Goal: Task Accomplishment & Management: Manage account settings

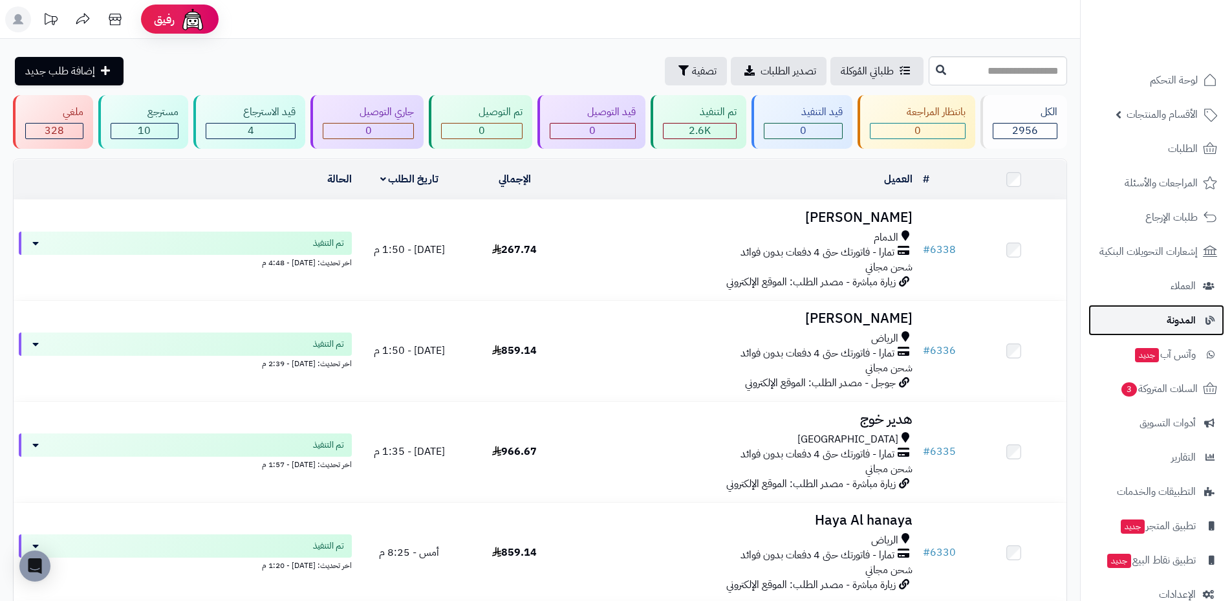
click at [1188, 317] on span "المدونة" at bounding box center [1180, 320] width 29 height 18
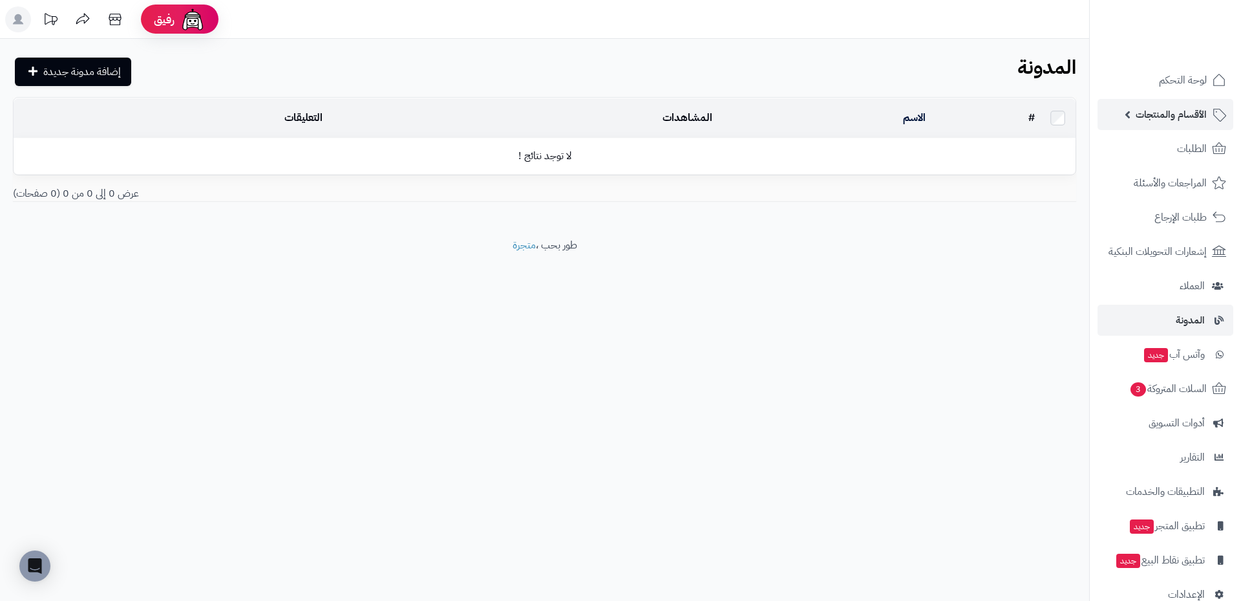
click at [1173, 115] on span "الأقسام والمنتجات" at bounding box center [1171, 114] width 71 height 18
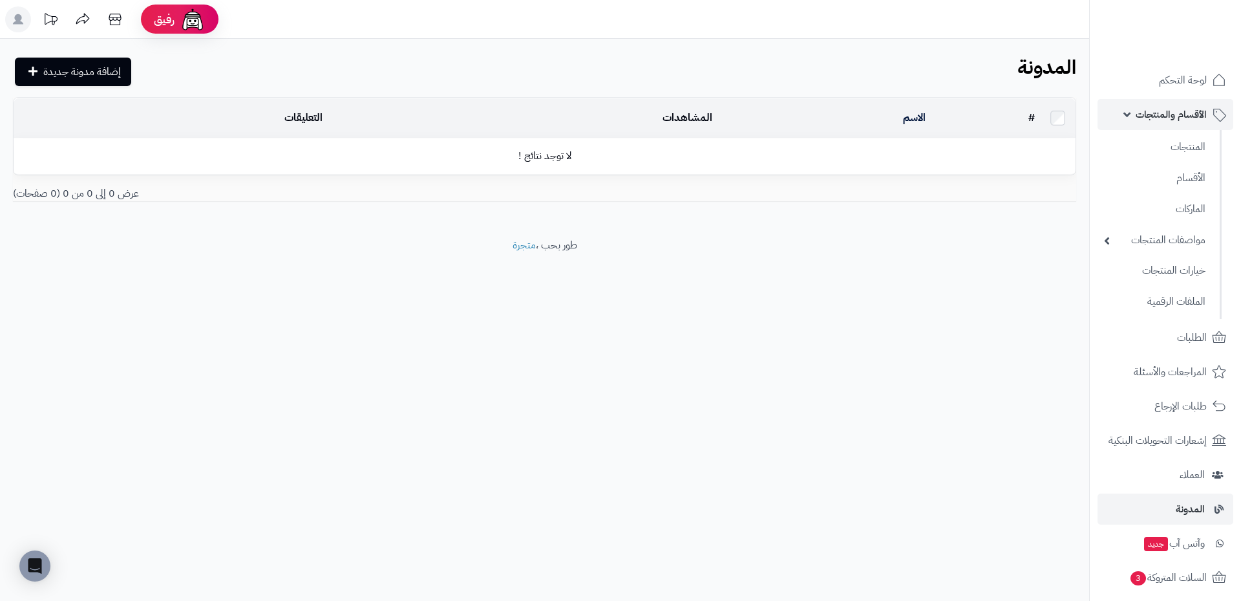
click at [1173, 115] on span "الأقسام والمنتجات" at bounding box center [1171, 114] width 71 height 18
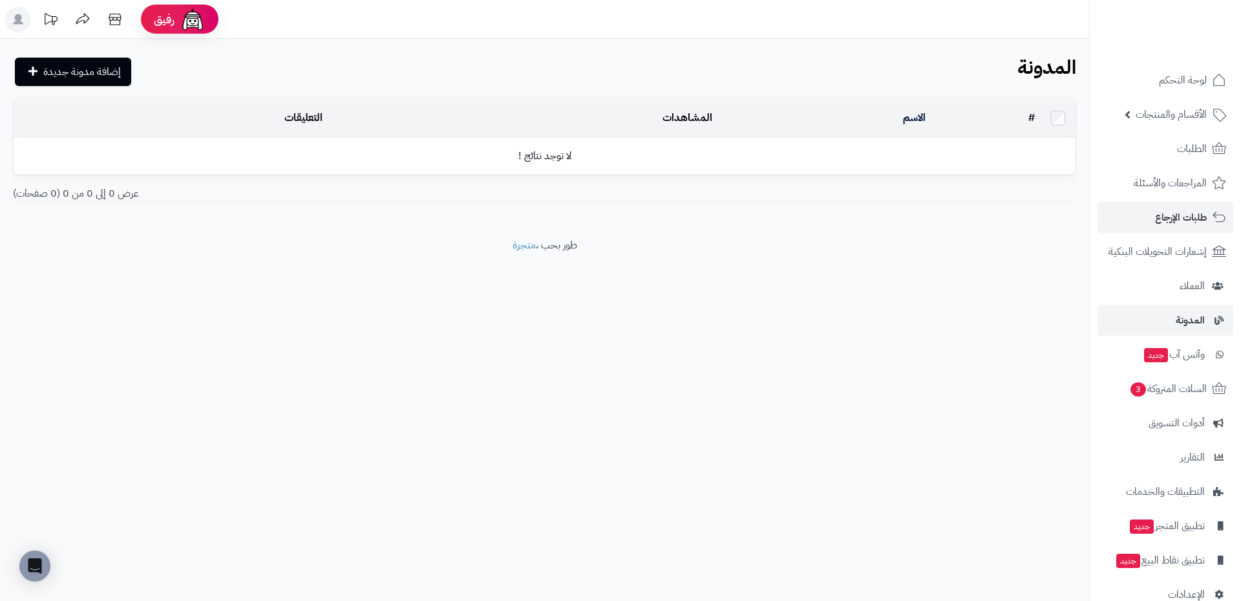
scroll to position [25, 0]
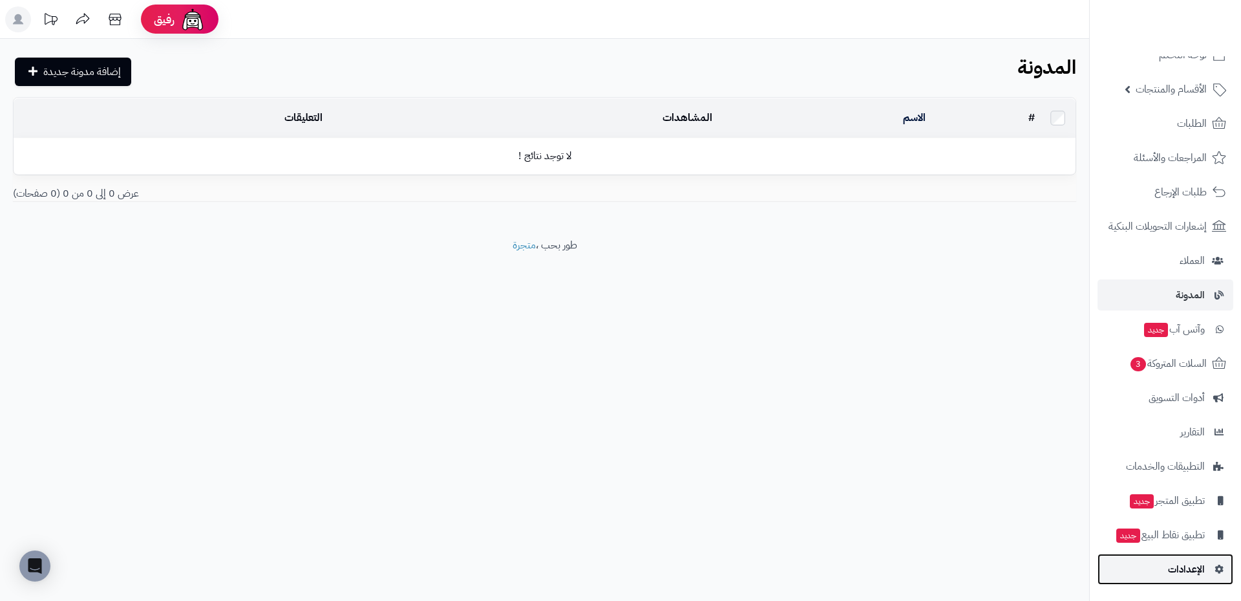
click at [1188, 568] on span "الإعدادات" at bounding box center [1186, 569] width 37 height 18
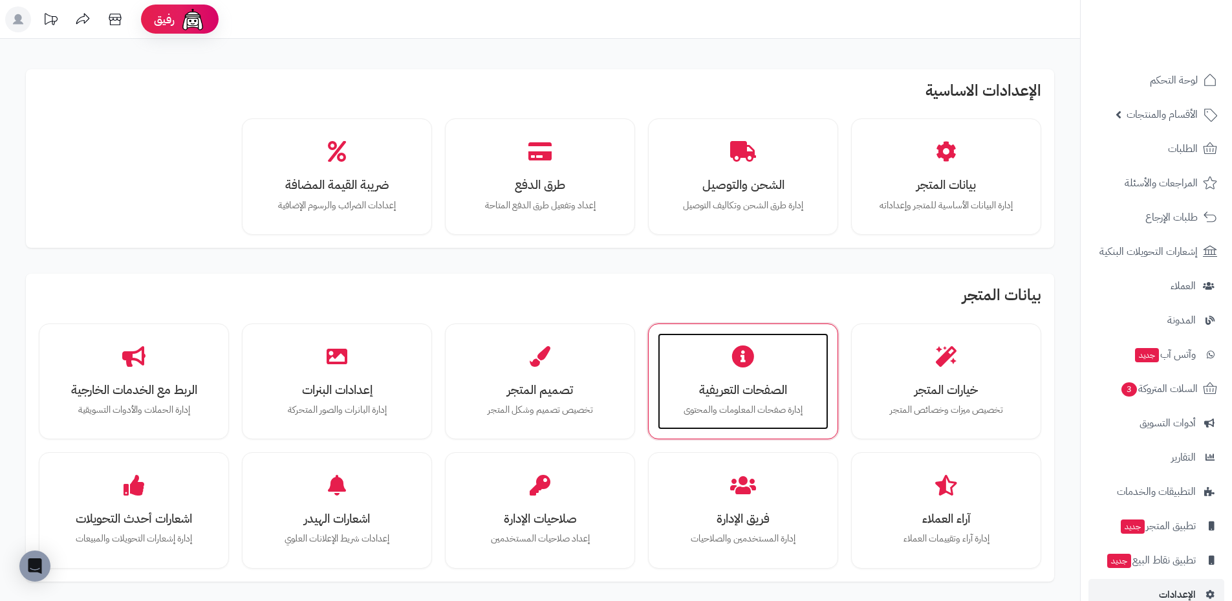
click at [793, 400] on div "الصفحات التعريفية إدارة صفحات المعلومات والمحتوى" at bounding box center [743, 381] width 171 height 97
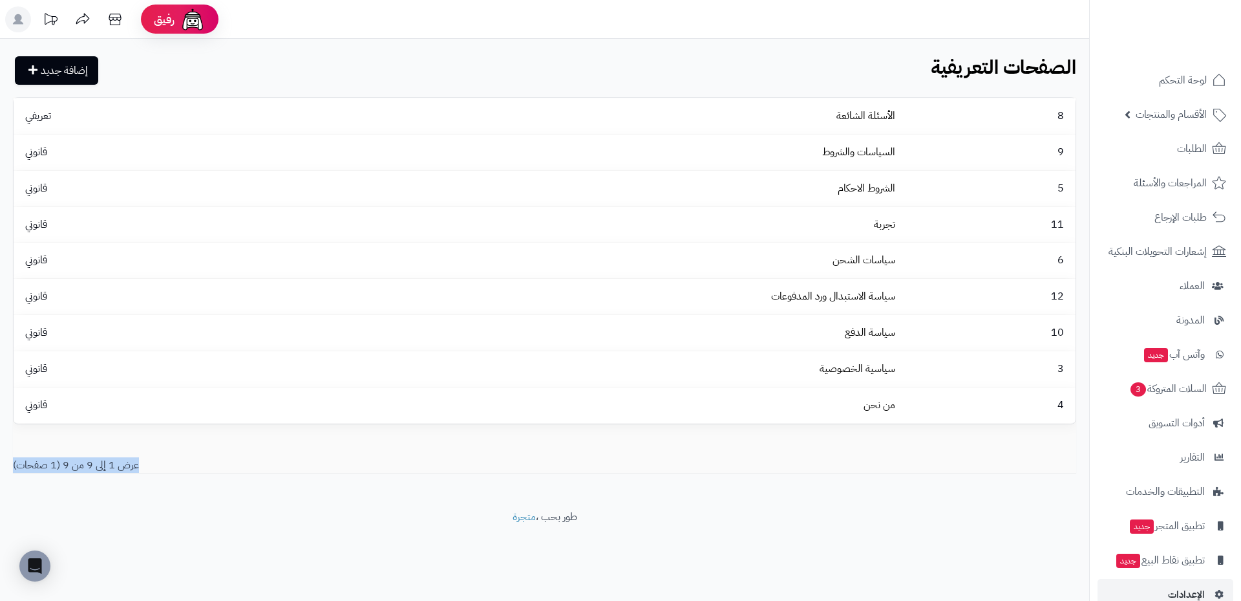
drag, startPoint x: 134, startPoint y: 462, endPoint x: 12, endPoint y: 457, distance: 122.3
click at [12, 458] on div "عرض 1 إلى 9 من 9 (1 صفحات)" at bounding box center [274, 465] width 542 height 15
click at [193, 462] on div "عرض 1 إلى 9 من 9 (1 صفحات)" at bounding box center [274, 465] width 542 height 15
drag, startPoint x: 152, startPoint y: 462, endPoint x: 0, endPoint y: 464, distance: 151.9
click at [0, 464] on div "8 الأسئلة الشائعة تعريفي 9 السياسات والشروط قانوني 5 الشروط الاحكام قانوني 11 ت…" at bounding box center [544, 285] width 1089 height 376
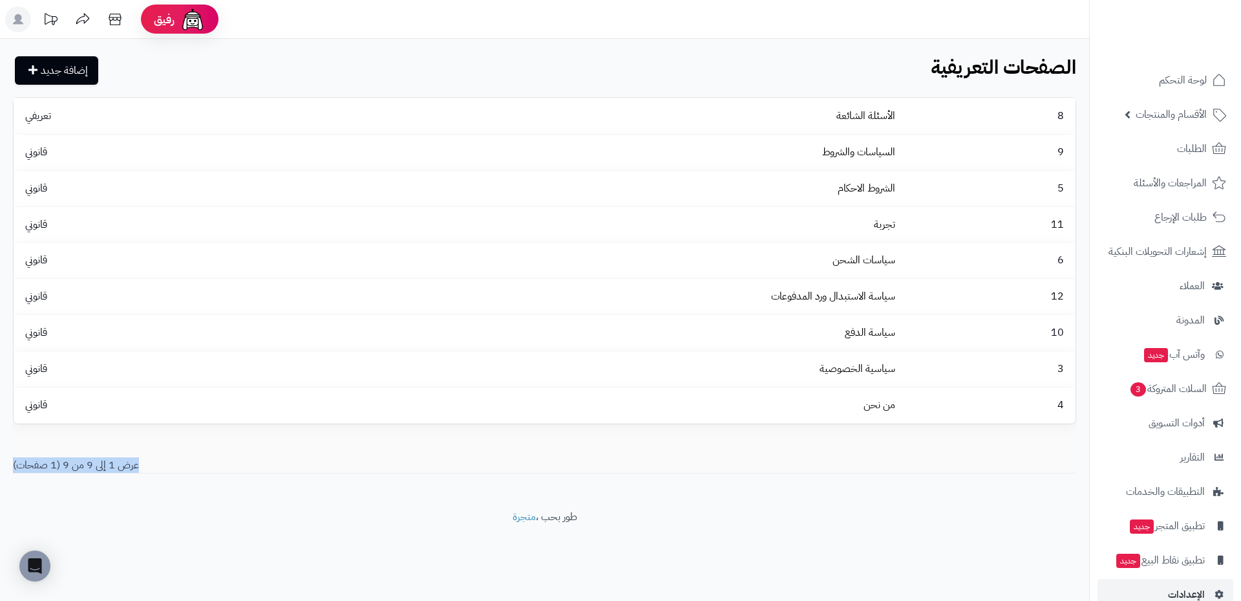
click at [65, 465] on div "عرض 1 إلى 9 من 9 (1 صفحات)" at bounding box center [274, 465] width 542 height 15
click at [162, 469] on div "عرض 1 إلى 9 من 9 (1 صفحات)" at bounding box center [274, 465] width 542 height 15
click at [72, 68] on link "إضافة جديد" at bounding box center [56, 70] width 83 height 28
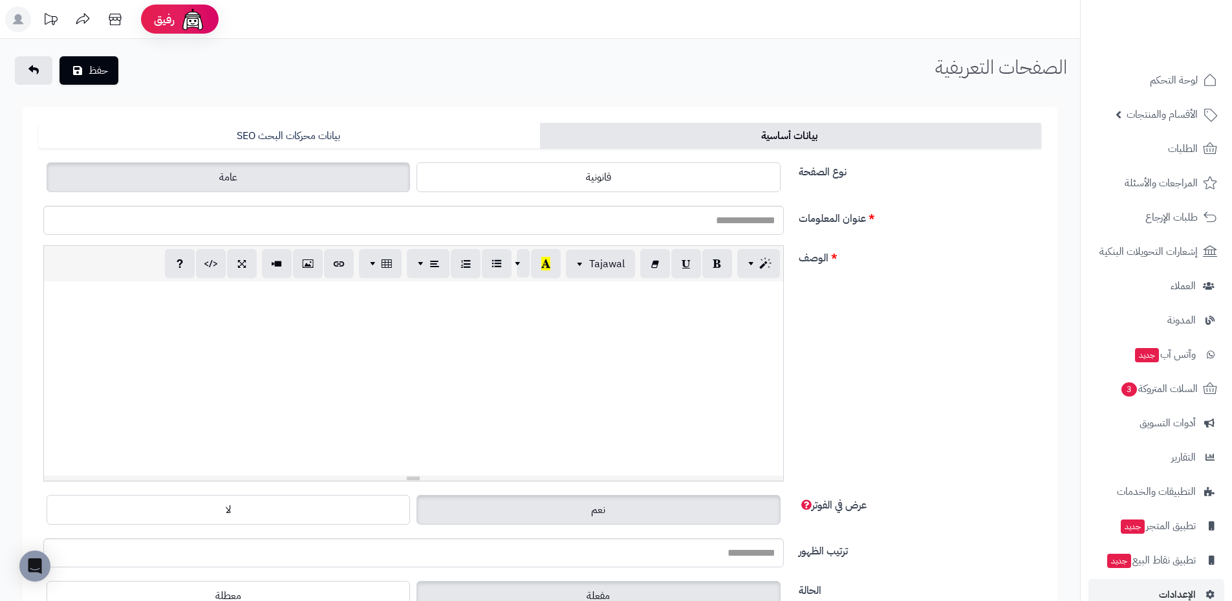
click at [273, 168] on label "عامة" at bounding box center [228, 177] width 363 height 30
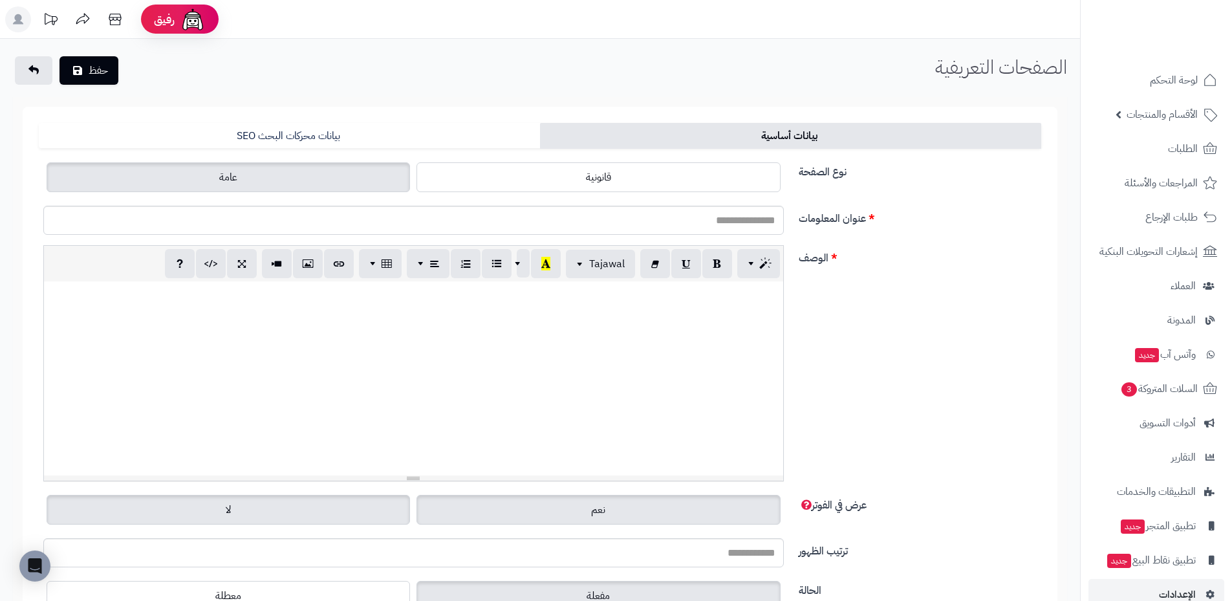
click at [364, 506] on label "لا" at bounding box center [228, 510] width 363 height 30
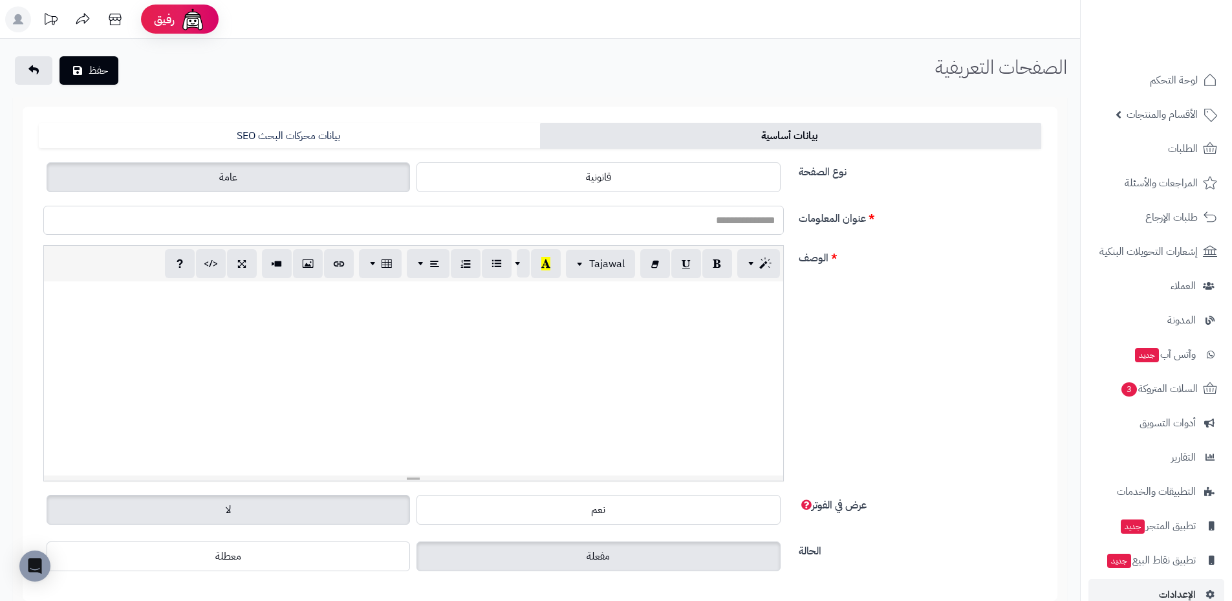
click at [748, 219] on input "عنوان المعلومات" at bounding box center [413, 220] width 740 height 29
click at [628, 347] on div at bounding box center [413, 378] width 739 height 194
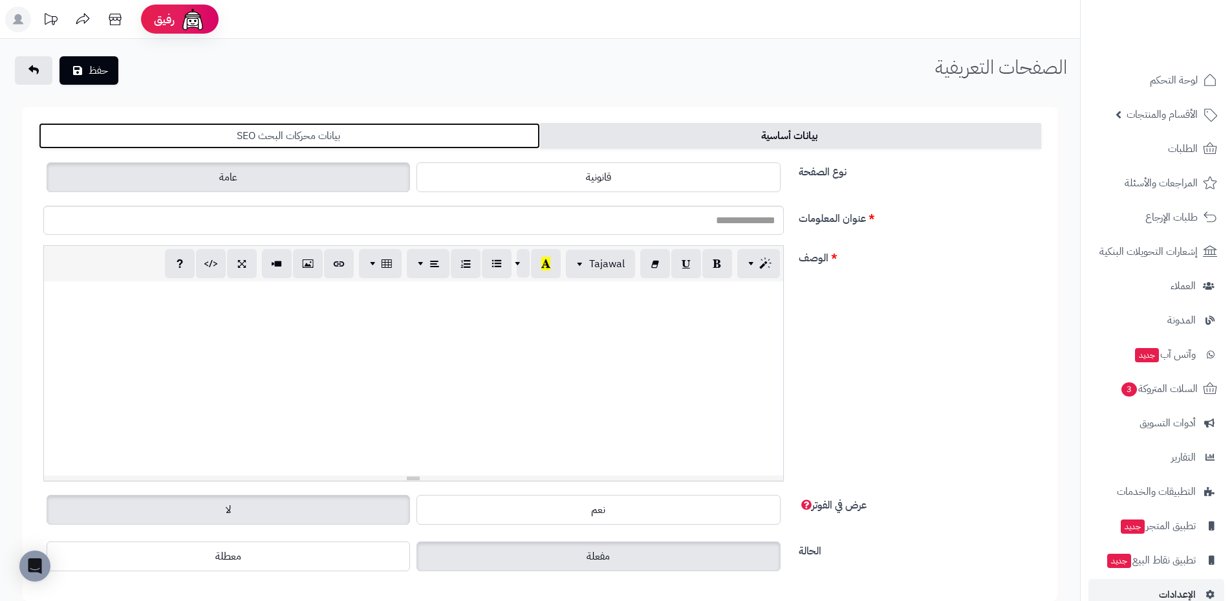
click at [377, 136] on link "بيانات محركات البحث SEO" at bounding box center [289, 136] width 501 height 26
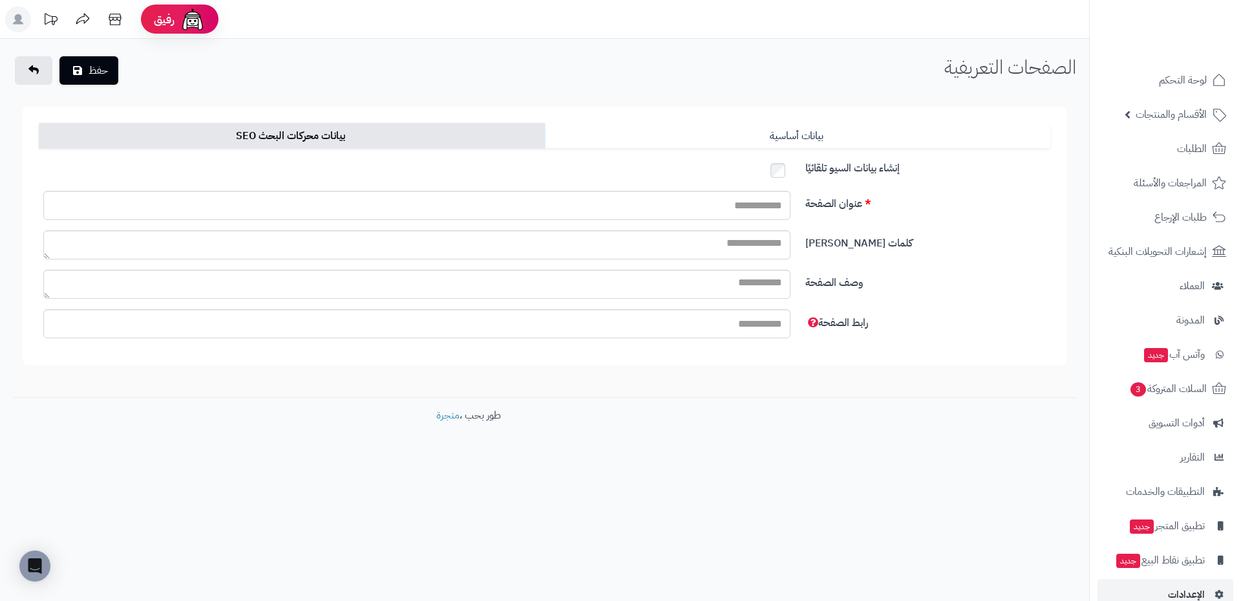
click at [747, 122] on form "بيانات أساسية بيانات محركات البحث SEO العربية نوع الصفحة قانونية عامة عنوان الم…" at bounding box center [545, 236] width 1044 height 258
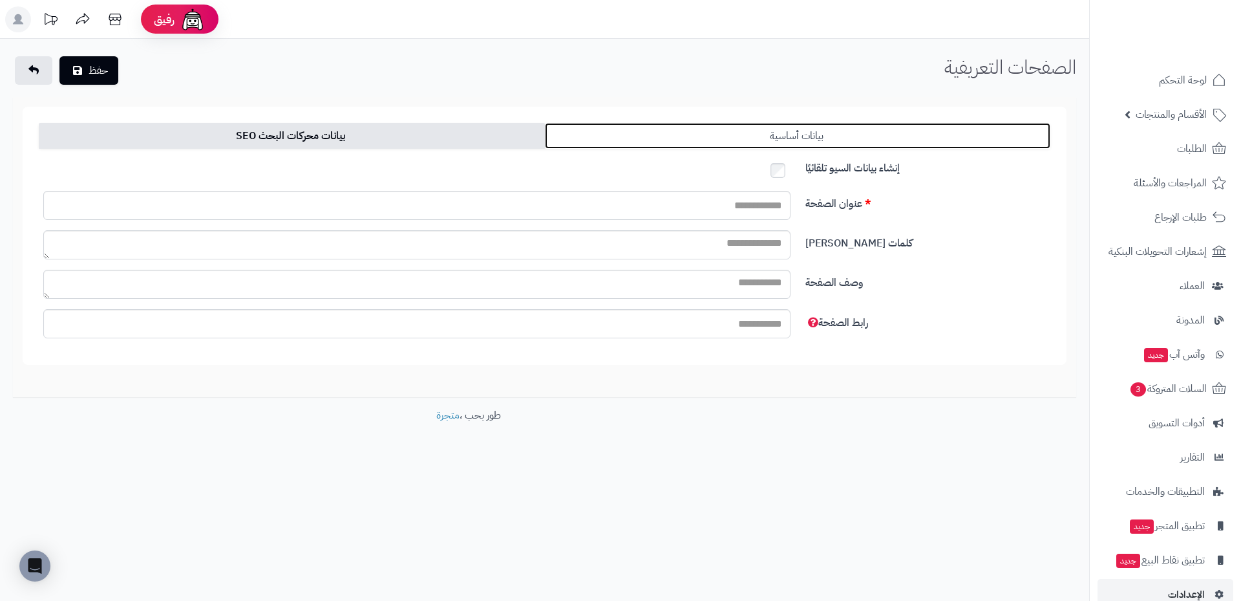
click at [745, 134] on link "بيانات أساسية" at bounding box center [798, 136] width 506 height 26
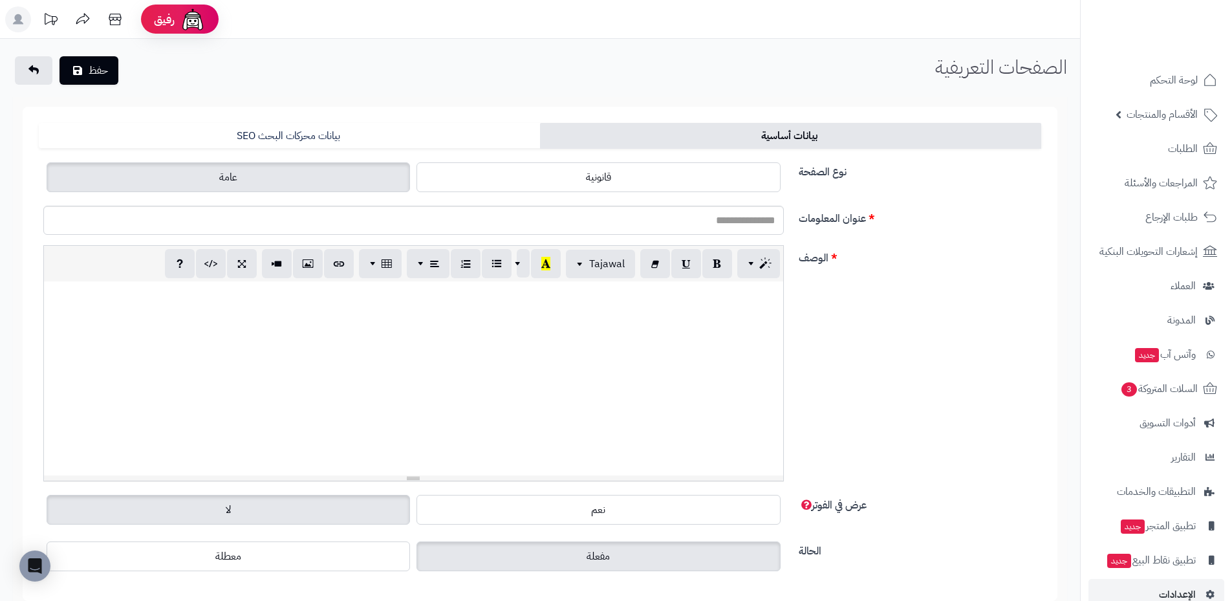
click at [650, 336] on div at bounding box center [413, 378] width 739 height 194
click at [214, 264] on icon "button" at bounding box center [210, 263] width 9 height 14
type textarea "**********"
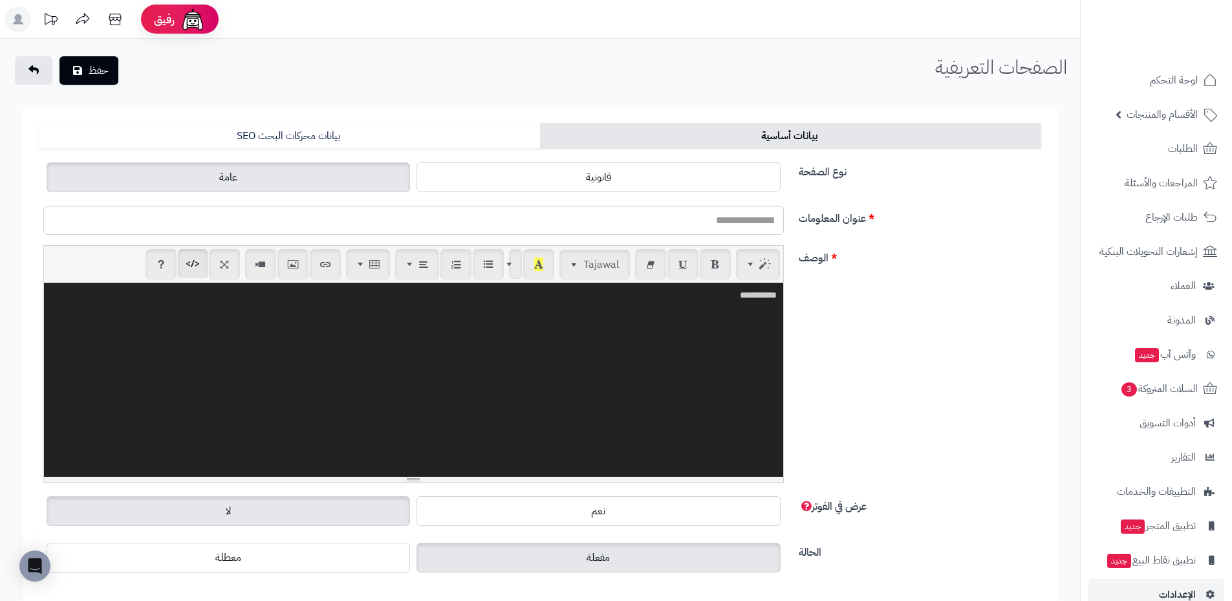
click at [531, 327] on textarea "**********" at bounding box center [413, 380] width 739 height 194
click at [1153, 33] on img at bounding box center [1182, 46] width 76 height 27
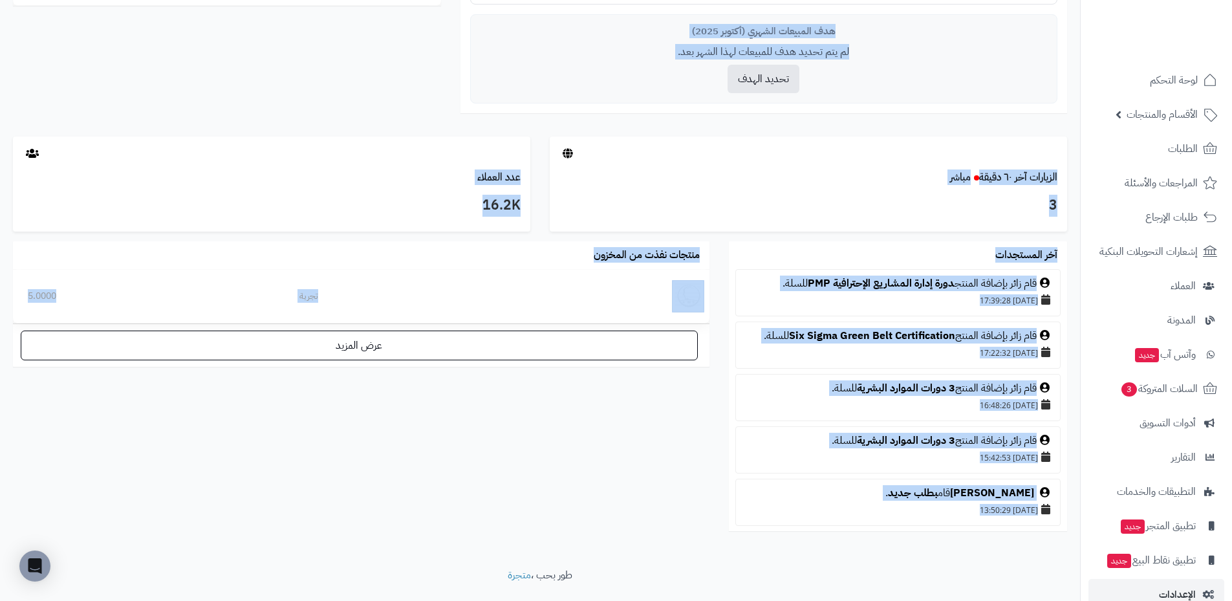
scroll to position [583, 0]
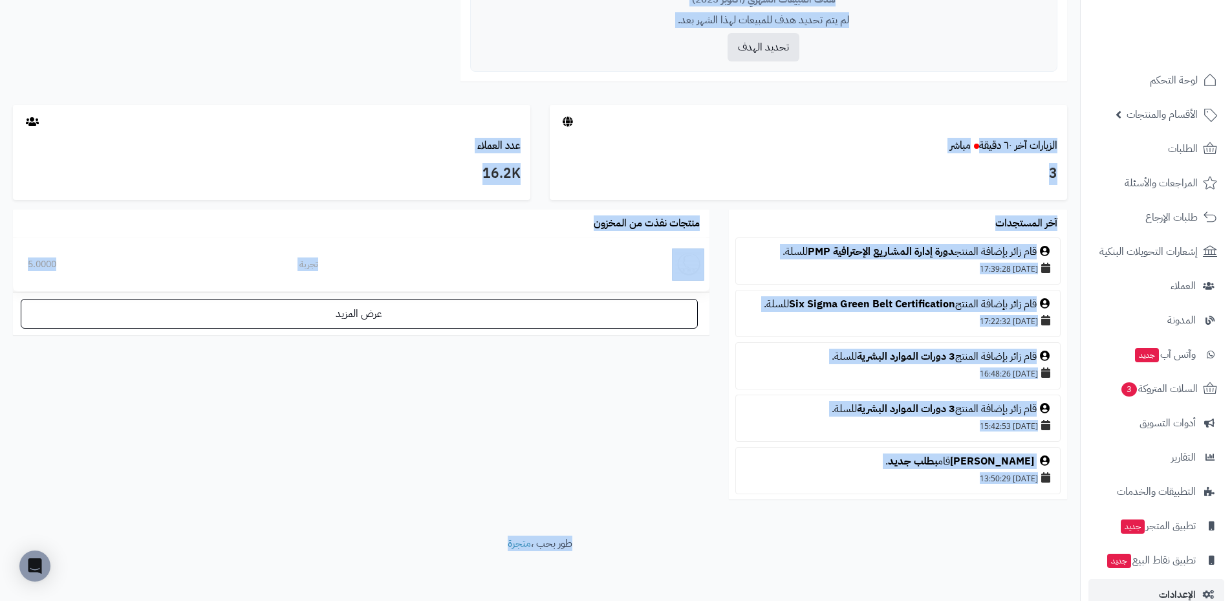
drag, startPoint x: 1056, startPoint y: 65, endPoint x: 462, endPoint y: 564, distance: 776.0
click at [462, 564] on div "رفيق ! 0 الطلبات معالجة مكتمل إرجاع المنتجات العملاء المتواجدون الان 16179 عملا…" at bounding box center [616, 9] width 1232 height 1184
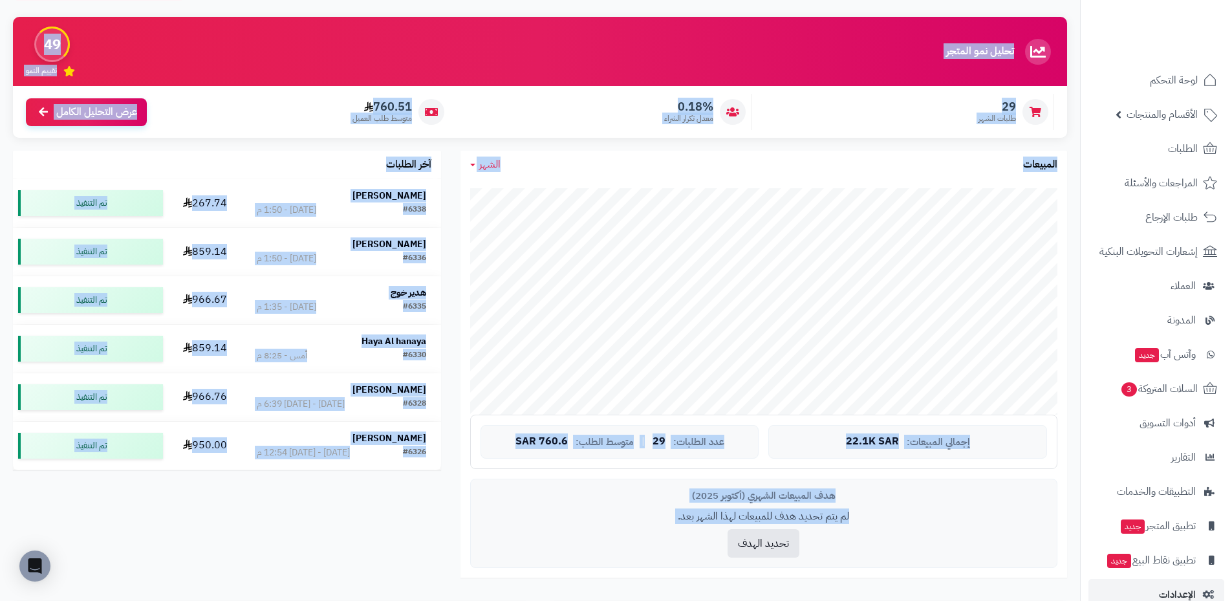
scroll to position [0, 0]
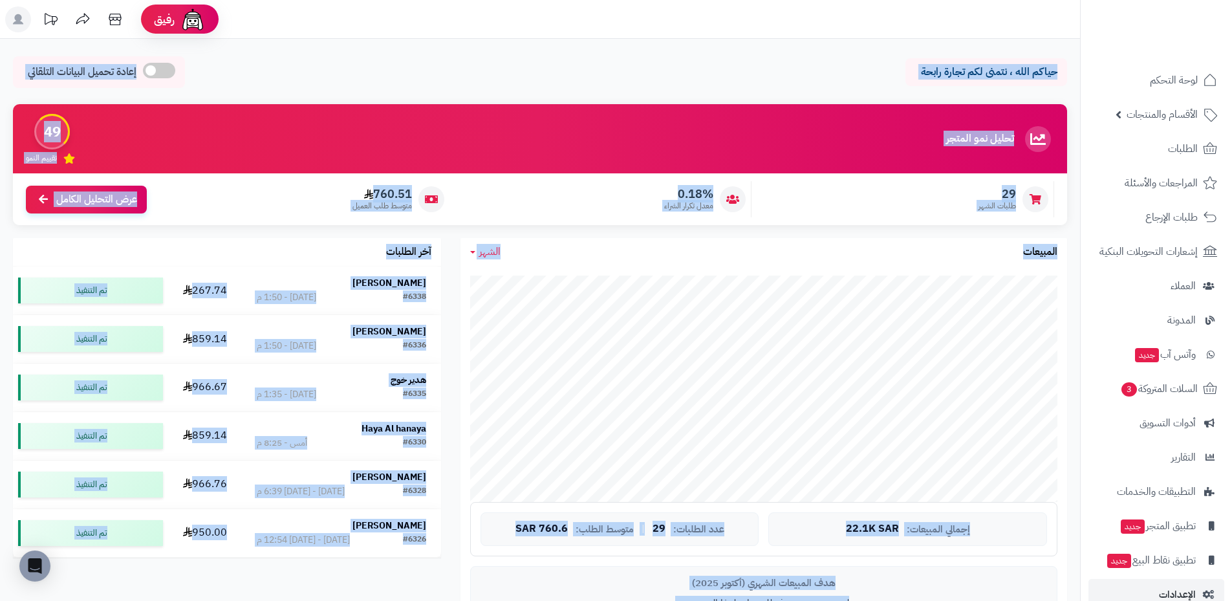
click at [533, 58] on div "حياكم الله ، نتمنى لكم تجارة رابحة إعادة تحميل البيانات التلقائي" at bounding box center [540, 75] width 1054 height 38
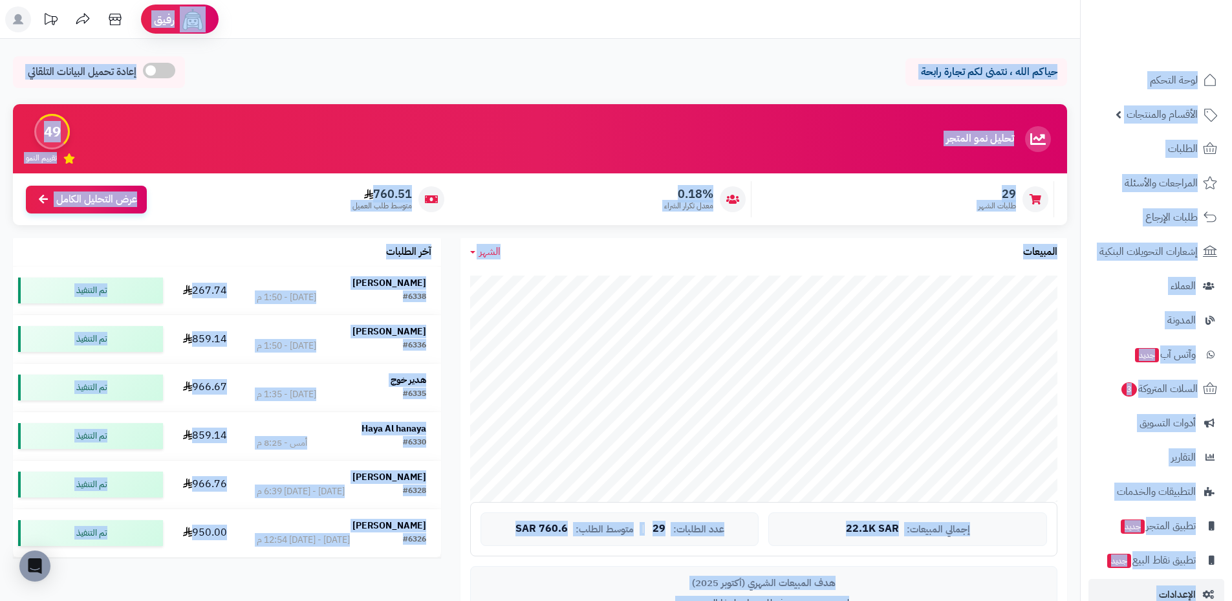
click at [703, 54] on div "حياكم الله ، نتمنى لكم تجارة رابحة إعادة تحميل البيانات التلقائي الرئيسية لوحة …" at bounding box center [540, 579] width 1080 height 1080
